Goal: Task Accomplishment & Management: Complete application form

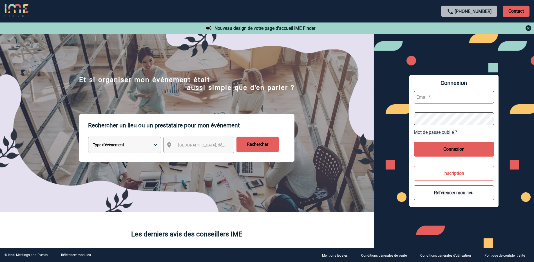
type input "a.ledesma@cnr.tm.fr"
click at [474, 148] on button "Connexion" at bounding box center [454, 149] width 80 height 15
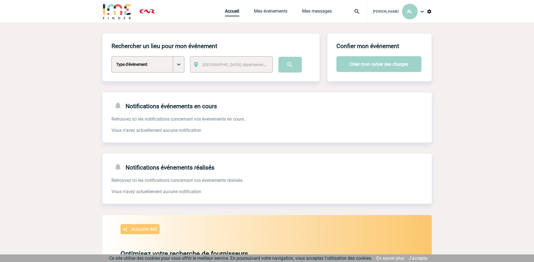
click at [168, 59] on select "Type d'évènement Séminaire avec nuitée Séminaire sans nuitée Repas de groupe Te…" at bounding box center [147, 64] width 73 height 16
select select "2"
click at [111, 57] on select "Type d'évènement Séminaire avec nuitée Séminaire sans nuitée Repas de groupe Te…" at bounding box center [147, 64] width 73 height 16
click at [219, 65] on span "Ville, département, région..." at bounding box center [242, 64] width 78 height 5
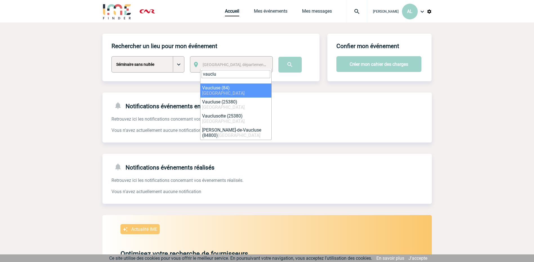
type input "vauclu"
select select "7496"
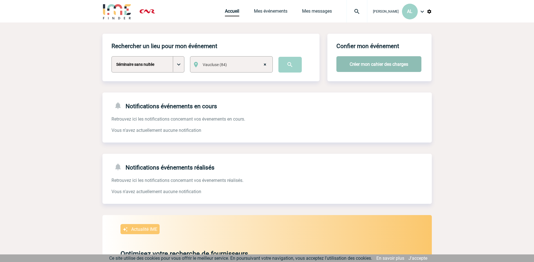
click at [348, 63] on button "Créer mon cahier des charges" at bounding box center [378, 64] width 85 height 16
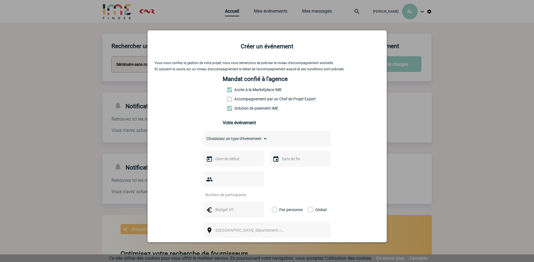
click at [252, 90] on label "Accès à la Marketplace IME" at bounding box center [239, 90] width 25 height 5
click at [228, 90] on span at bounding box center [229, 90] width 5 height 5
click at [248, 139] on select "Choisissez un type d'évènement Séminaire avec nuitée Séminaire sans nuitée Repa…" at bounding box center [236, 139] width 64 height 8
select select "2"
click at [204, 136] on select "Choisissez un type d'évènement Séminaire avec nuitée Séminaire sans nuitée Repa…" at bounding box center [236, 139] width 64 height 8
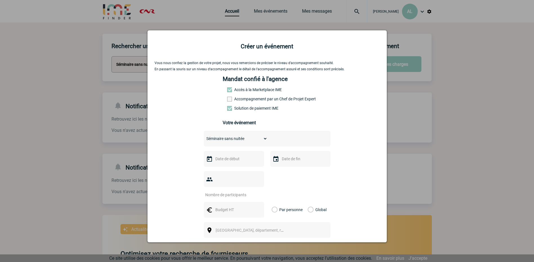
click at [227, 160] on input "text" at bounding box center [233, 158] width 39 height 7
click at [284, 169] on span "Suivant" at bounding box center [285, 170] width 5 height 5
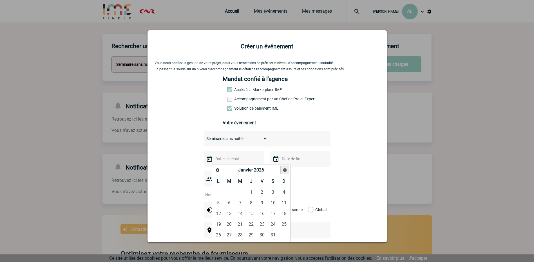
click at [284, 169] on span "Suivant" at bounding box center [285, 170] width 5 height 5
click at [227, 213] on link "10" at bounding box center [229, 214] width 10 height 10
type input "10-02-2026"
click at [277, 160] on div at bounding box center [300, 159] width 60 height 16
click at [273, 161] on img at bounding box center [276, 159] width 7 height 7
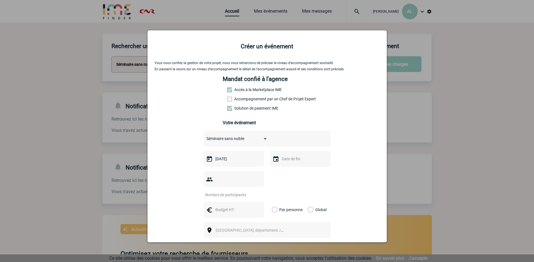
click at [273, 160] on img at bounding box center [276, 159] width 7 height 7
click at [287, 162] on input "text" at bounding box center [299, 158] width 39 height 7
click at [292, 214] on link "10" at bounding box center [296, 214] width 10 height 10
type input "10-02-2026"
click at [256, 191] on input "1" at bounding box center [230, 194] width 53 height 7
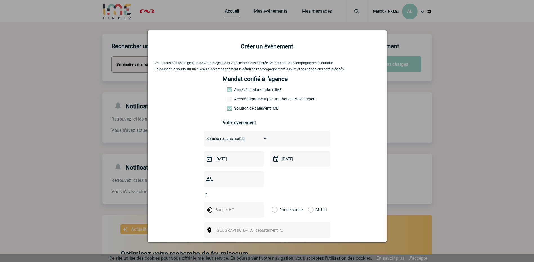
click at [256, 191] on input "2" at bounding box center [230, 194] width 53 height 7
click at [256, 191] on input "3" at bounding box center [230, 194] width 53 height 7
click at [256, 191] on input "4" at bounding box center [230, 194] width 53 height 7
click at [256, 191] on input "5" at bounding box center [230, 194] width 53 height 7
click at [256, 191] on input "6" at bounding box center [230, 194] width 53 height 7
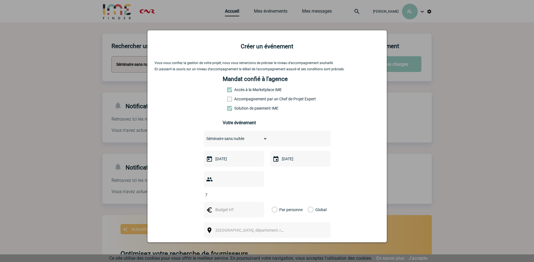
click at [256, 191] on input "7" at bounding box center [230, 194] width 53 height 7
click at [256, 191] on input "8" at bounding box center [230, 194] width 53 height 7
click at [256, 191] on input "9" at bounding box center [230, 194] width 53 height 7
click at [256, 191] on input "10" at bounding box center [230, 194] width 53 height 7
click at [256, 191] on input "11" at bounding box center [230, 194] width 53 height 7
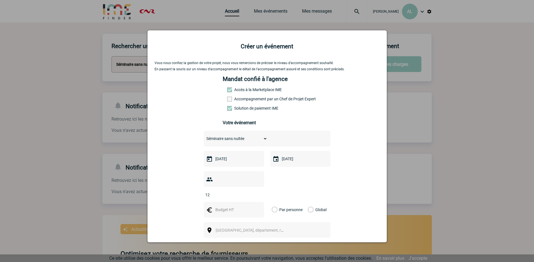
click at [256, 191] on input "12" at bounding box center [230, 194] width 53 height 7
type input "13"
click at [256, 191] on input "13" at bounding box center [230, 194] width 53 height 7
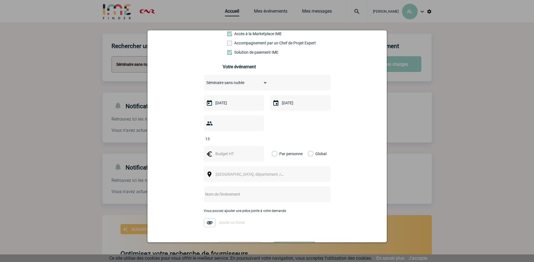
scroll to position [56, 0]
click at [239, 172] on span "Ville, département, région..." at bounding box center [255, 174] width 78 height 5
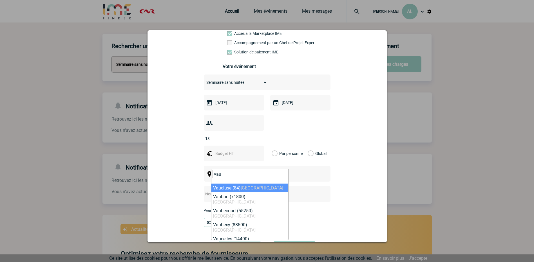
type input "vau"
select select "7496"
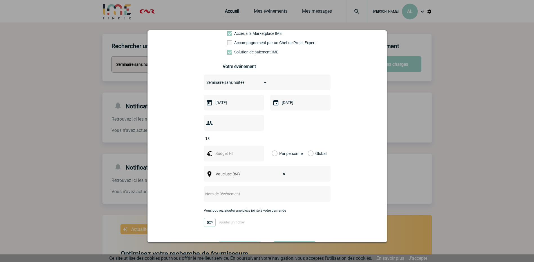
click at [234, 191] on input "text" at bounding box center [260, 194] width 112 height 7
type input "Journée de service"
click at [207, 218] on img at bounding box center [210, 222] width 12 height 9
click at [0, 0] on input "Ajouter un fichier" at bounding box center [0, 0] width 0 height 0
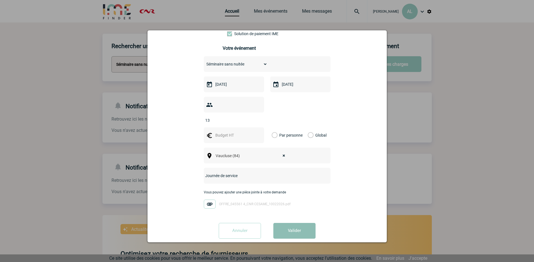
click at [294, 226] on button "Valider" at bounding box center [294, 231] width 42 height 16
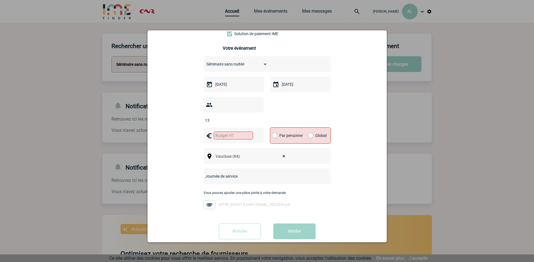
click at [235, 132] on input "text" at bounding box center [233, 136] width 39 height 8
type input "50"
click at [278, 128] on label "Par personne" at bounding box center [275, 136] width 6 height 16
click at [0, 0] on input "Par personne" at bounding box center [0, 0] width 0 height 0
click at [290, 224] on button "Valider" at bounding box center [294, 232] width 42 height 16
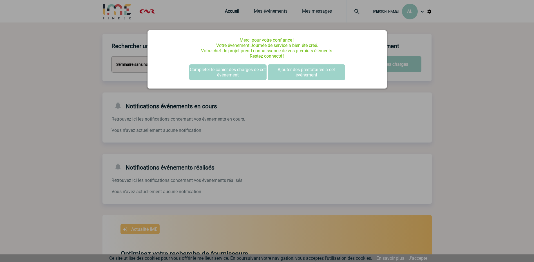
scroll to position [0, 0]
click at [246, 74] on button "Compléter le cahier des charges de cet événement" at bounding box center [227, 72] width 77 height 16
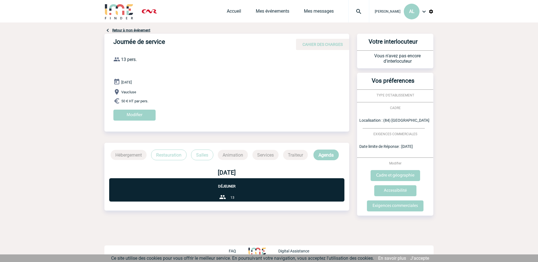
click at [231, 199] on span "13" at bounding box center [233, 198] width 4 height 4
click at [139, 115] on input "Modifier" at bounding box center [134, 115] width 42 height 11
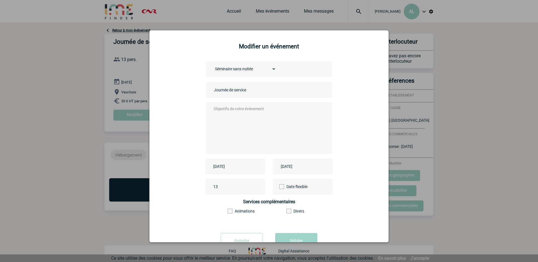
click at [244, 111] on textarea at bounding box center [267, 127] width 111 height 45
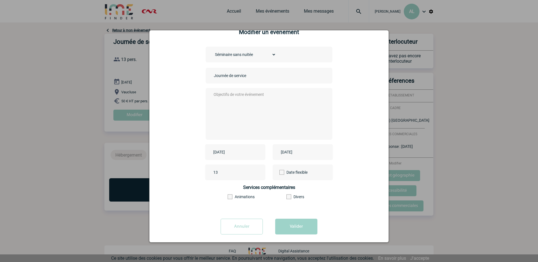
scroll to position [20, 0]
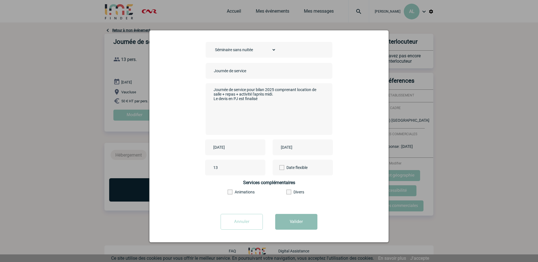
type textarea "Journée de service pour bilan 2025 comprenant location de salle + repas + activ…"
click at [298, 223] on button "Valider" at bounding box center [296, 222] width 42 height 16
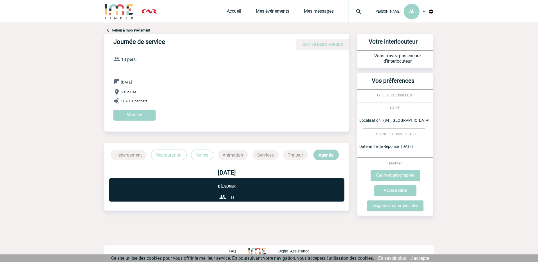
click at [268, 12] on link "Mes événements" at bounding box center [273, 12] width 34 height 8
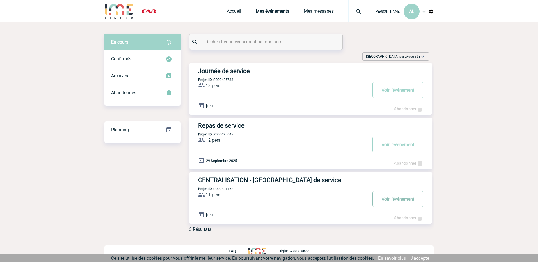
click at [389, 200] on button "Voir l'événement" at bounding box center [397, 199] width 51 height 16
